Goal: Task Accomplishment & Management: Use online tool/utility

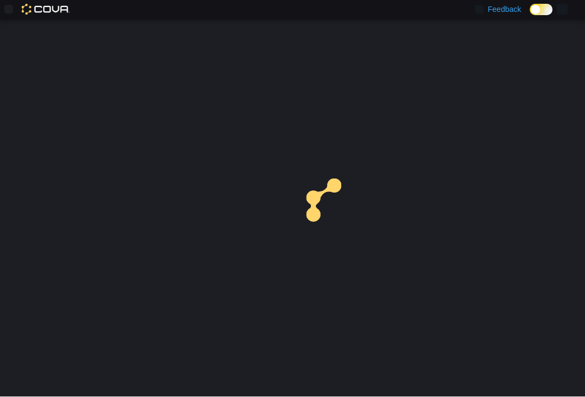
scroll to position [1, 0]
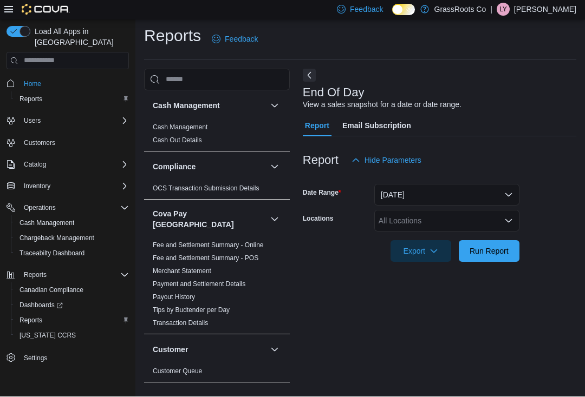
scroll to position [18, 0]
click at [448, 211] on div "All Locations" at bounding box center [446, 222] width 145 height 22
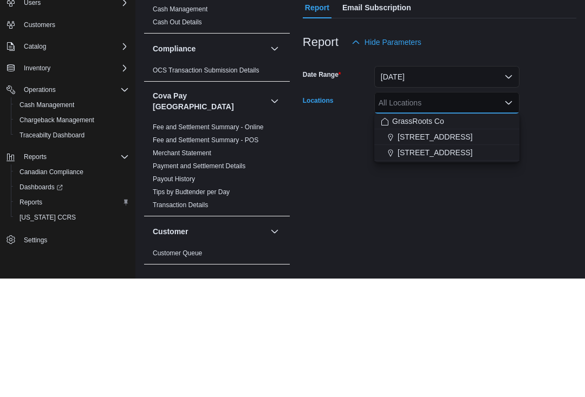
click at [471, 266] on span "93 Notre Dame Ave W Unit 2" at bounding box center [434, 271] width 75 height 11
click at [471, 263] on div at bounding box center [439, 269] width 273 height 13
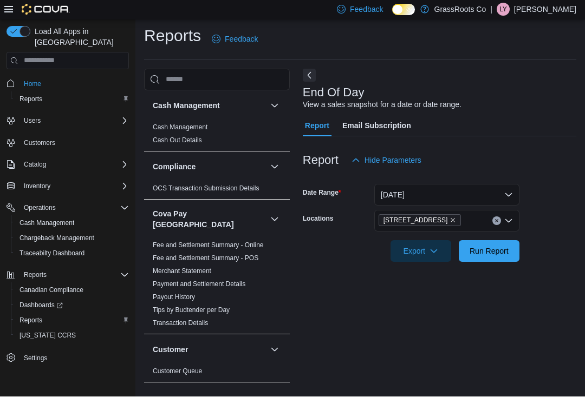
click at [430, 247] on icon "button" at bounding box center [433, 251] width 9 height 9
click at [425, 291] on span "Export to Pdf" at bounding box center [422, 295] width 49 height 9
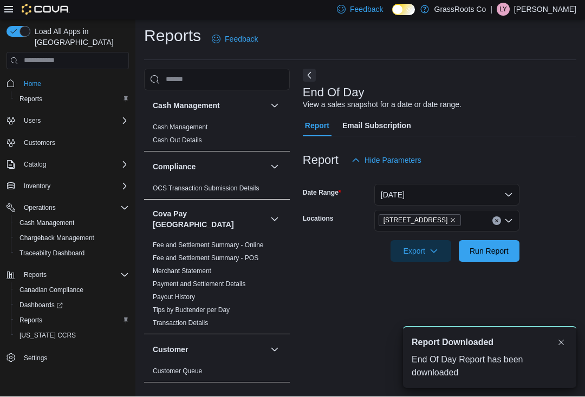
scroll to position [0, 0]
